Goal: Transaction & Acquisition: Purchase product/service

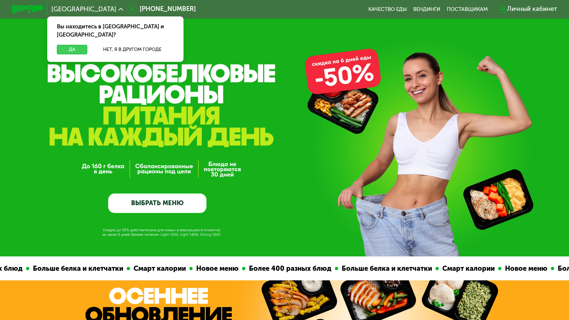
click at [76, 45] on button "Да" at bounding box center [72, 50] width 30 height 10
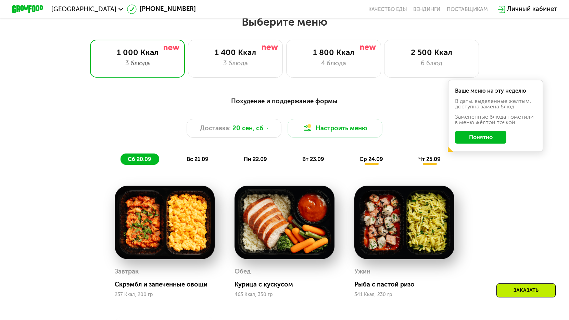
scroll to position [491, 0]
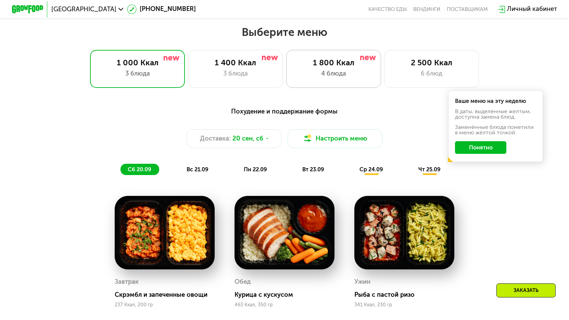
click at [311, 70] on div "4 блюда" at bounding box center [333, 74] width 78 height 10
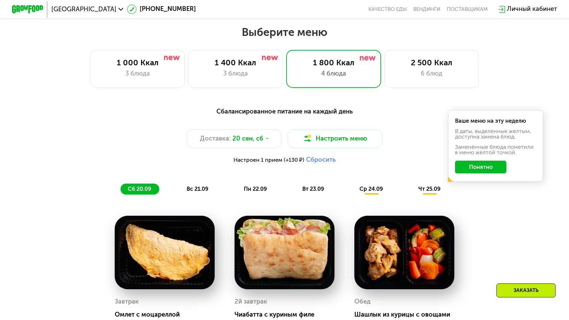
click at [462, 168] on button "Понятно" at bounding box center [480, 167] width 51 height 13
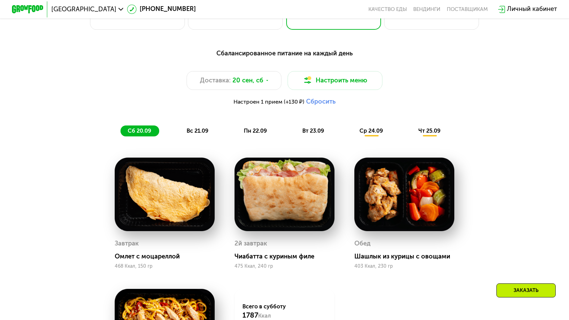
scroll to position [549, 0]
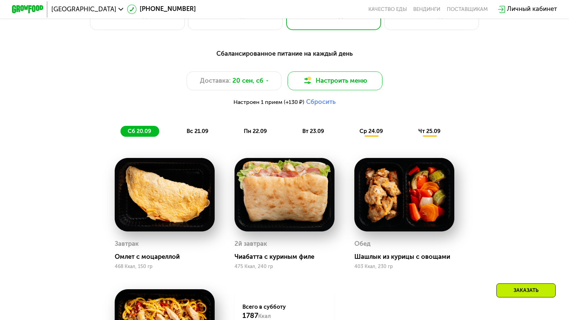
click at [329, 85] on button "Настроить меню" at bounding box center [334, 81] width 95 height 19
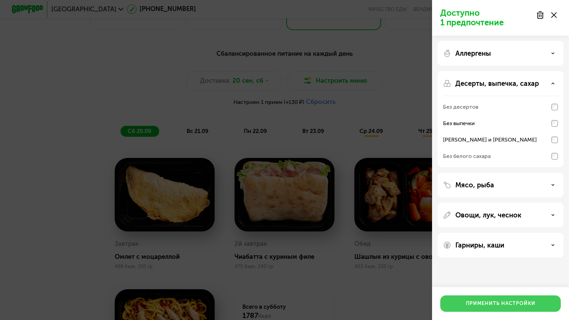
click at [497, 308] on button "Применить настройки" at bounding box center [500, 304] width 120 height 16
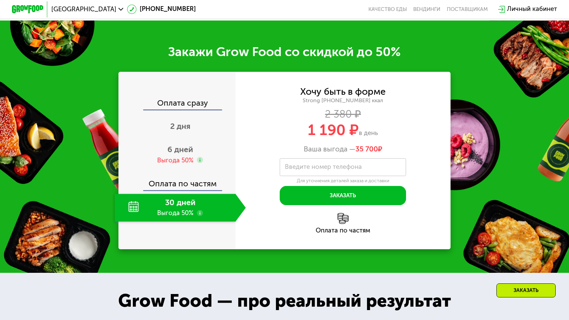
scroll to position [963, 0]
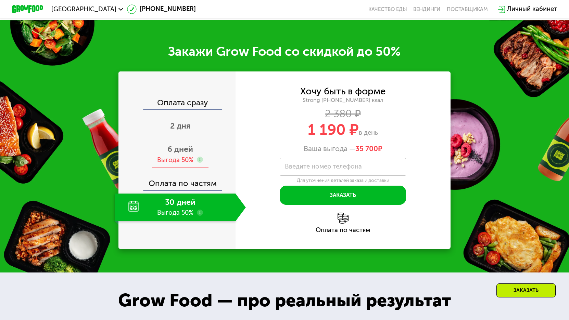
click at [184, 159] on div "Выгода 50%" at bounding box center [175, 160] width 36 height 9
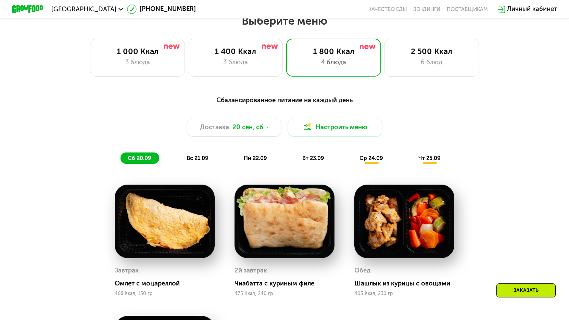
scroll to position [504, 0]
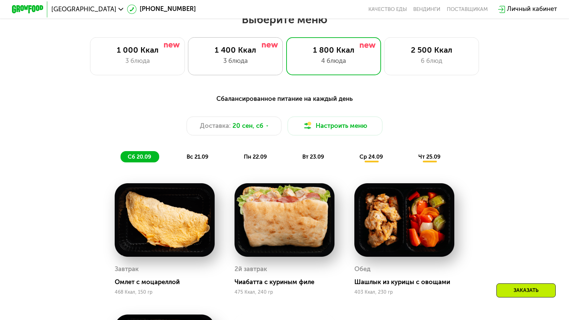
click at [252, 54] on div "1 400 Ккал" at bounding box center [235, 51] width 78 height 10
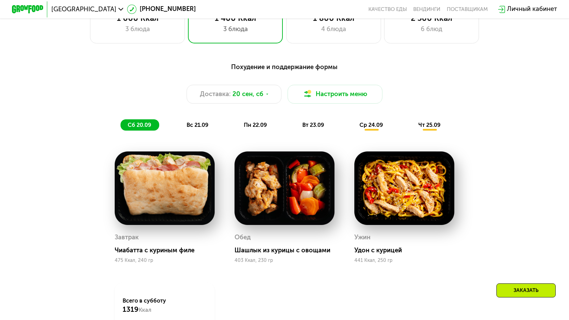
scroll to position [533, 0]
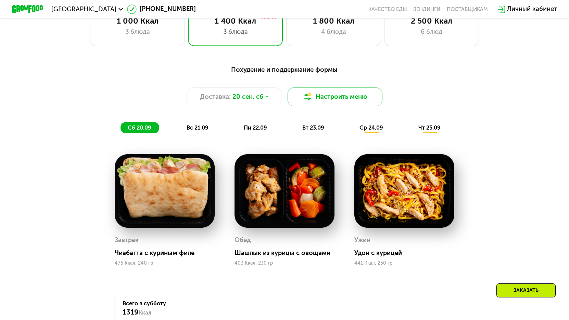
click at [327, 96] on button "Настроить меню" at bounding box center [334, 97] width 95 height 19
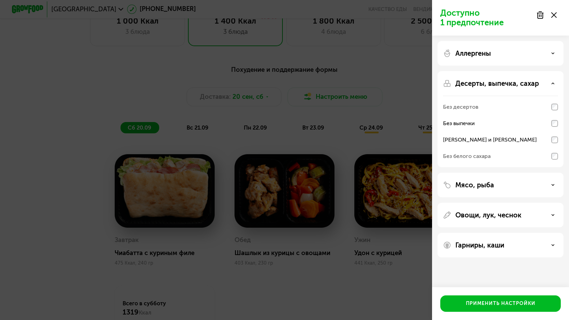
click at [492, 186] on p "Мясо, рыба" at bounding box center [474, 185] width 39 height 8
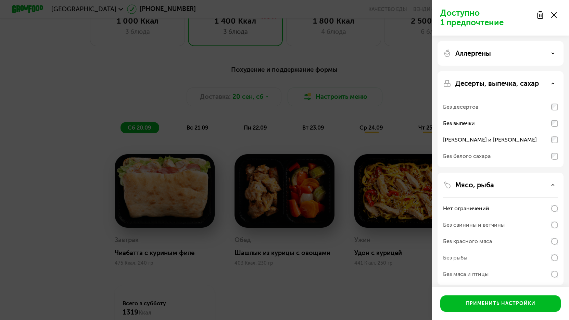
scroll to position [0, 0]
click at [492, 186] on p "Мясо, рыба" at bounding box center [474, 185] width 39 height 8
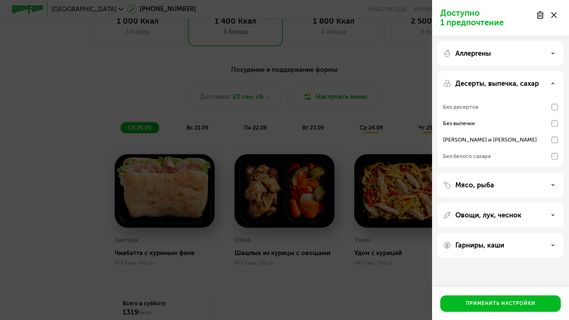
click at [483, 216] on p "Овощи, лук, чеснок" at bounding box center [488, 215] width 66 height 8
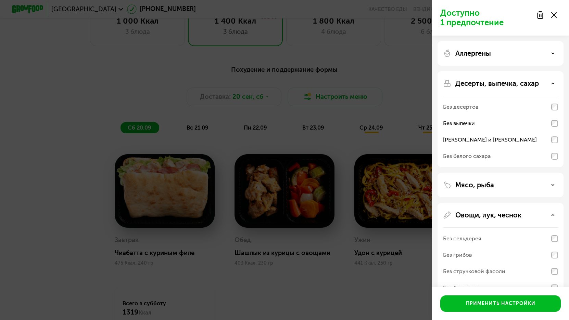
click at [483, 216] on p "Овощи, лук, чеснок" at bounding box center [488, 215] width 66 height 8
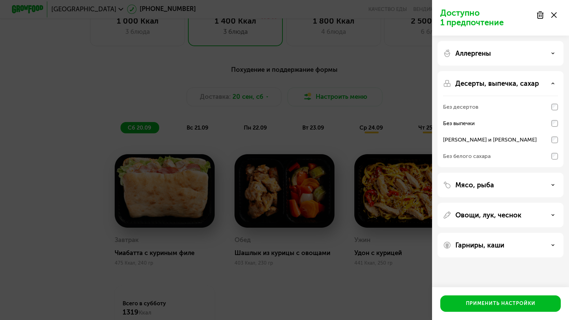
click at [482, 240] on div "Гарниры, каши" at bounding box center [500, 245] width 126 height 25
click at [480, 247] on p "Гарниры, каши" at bounding box center [479, 245] width 49 height 8
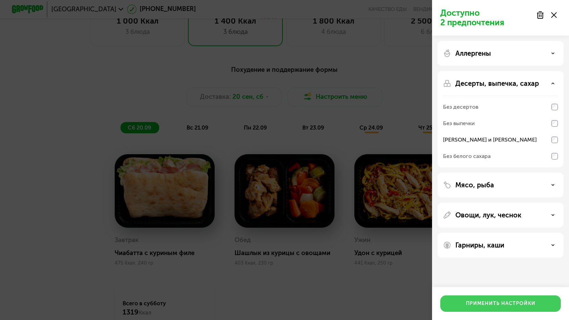
click at [509, 298] on button "Применить настройки" at bounding box center [500, 304] width 120 height 16
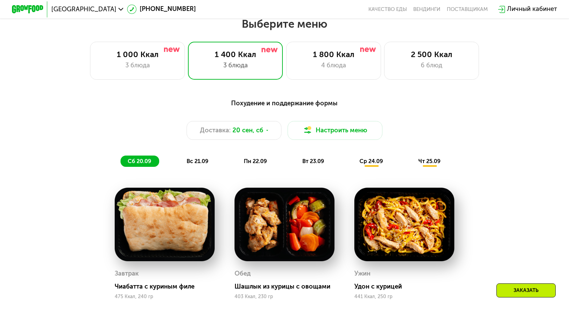
scroll to position [504, 0]
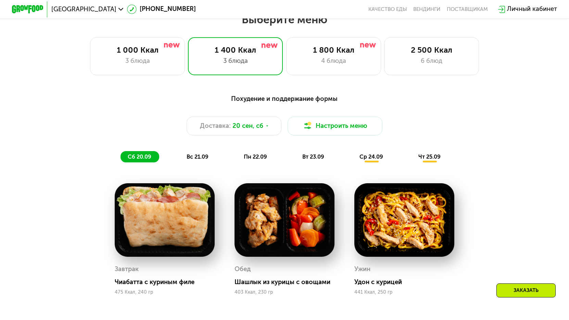
click at [194, 157] on span "вс 21.09" at bounding box center [197, 157] width 22 height 7
